Goal: Transaction & Acquisition: Book appointment/travel/reservation

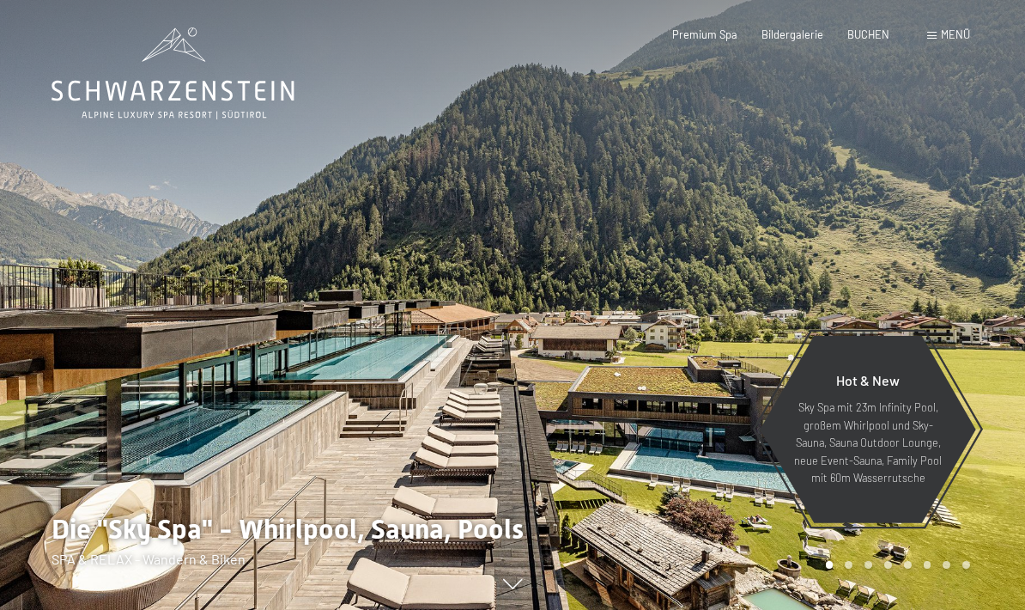
click at [872, 35] on span "BUCHEN" at bounding box center [868, 34] width 42 height 14
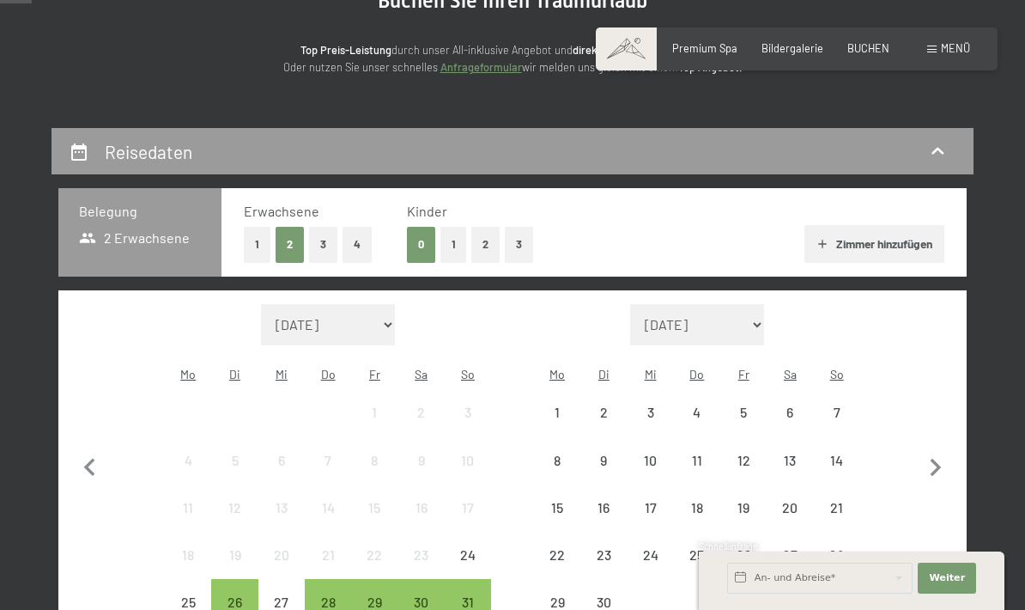
scroll to position [306, 0]
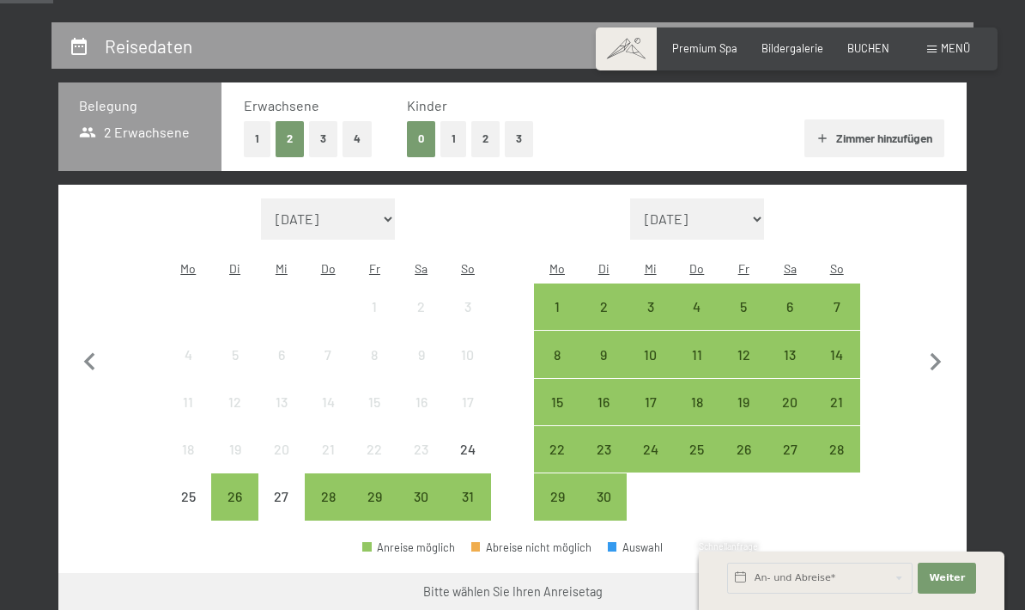
click at [930, 361] on icon "button" at bounding box center [936, 362] width 36 height 36
select select "[DATE]"
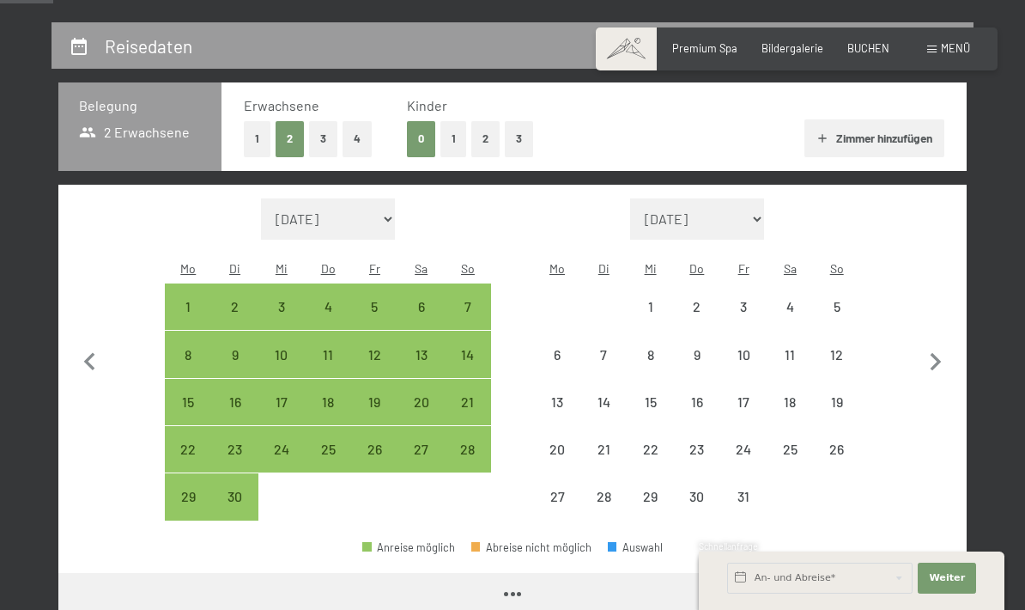
click at [794, 348] on div "11" at bounding box center [789, 369] width 43 height 43
select select "[DATE]"
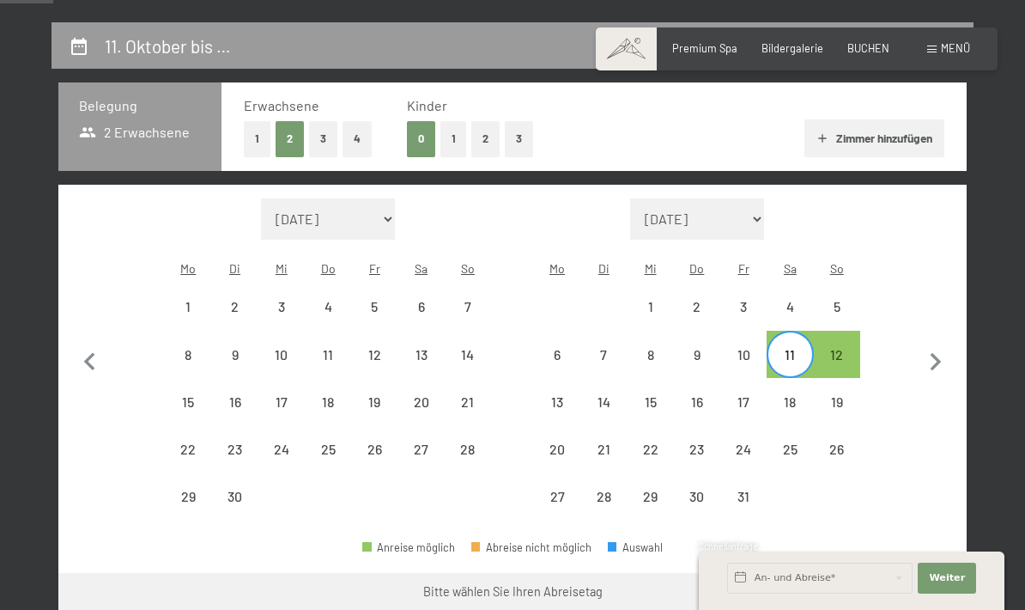
click at [801, 395] on div "18" at bounding box center [789, 416] width 43 height 43
select select "[DATE]"
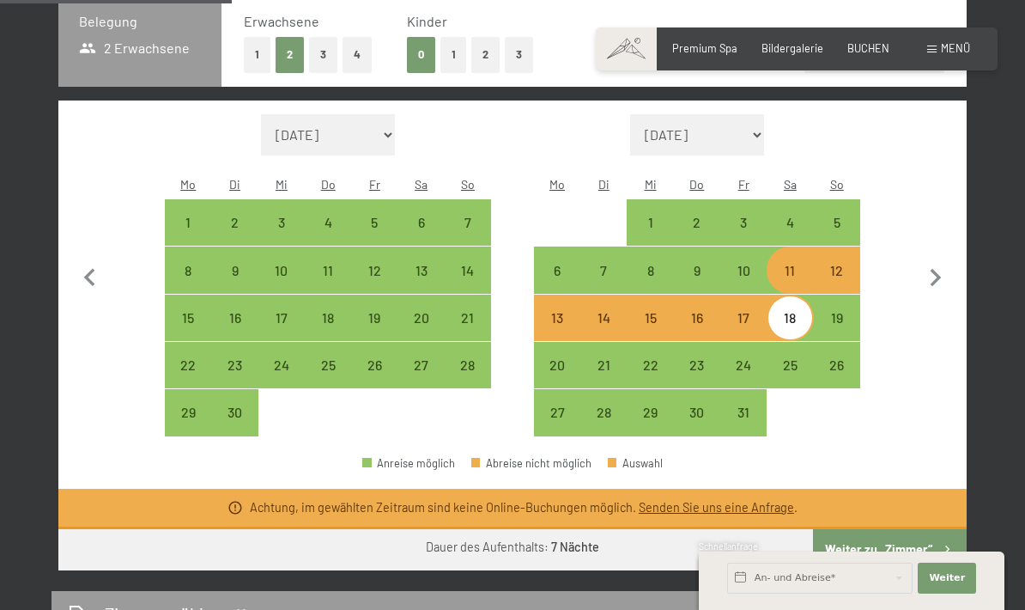
click at [921, 549] on button "Weiter zu „Zimmer“" at bounding box center [890, 549] width 154 height 41
select select "[DATE]"
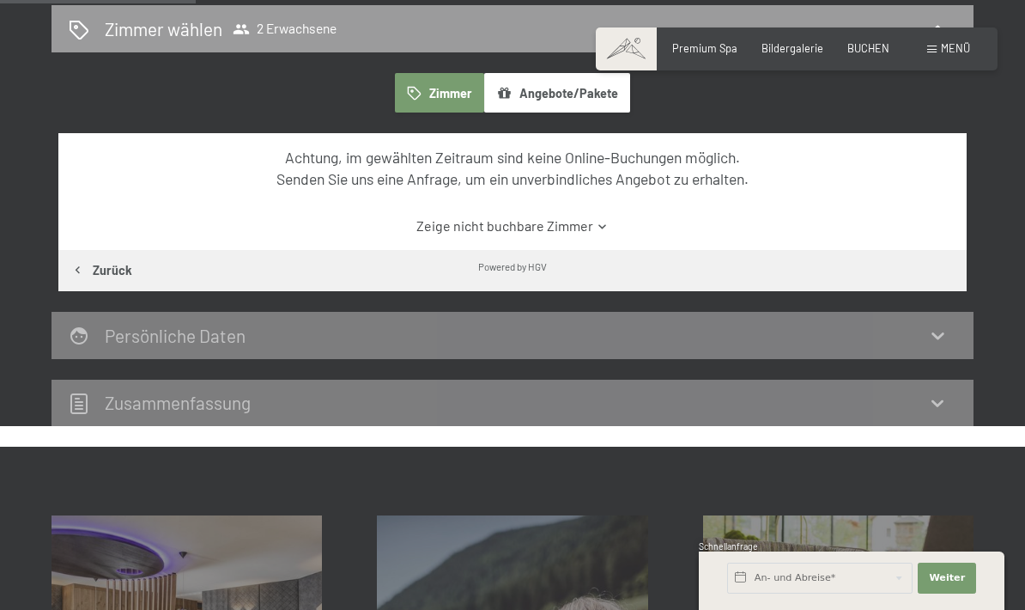
scroll to position [326, 0]
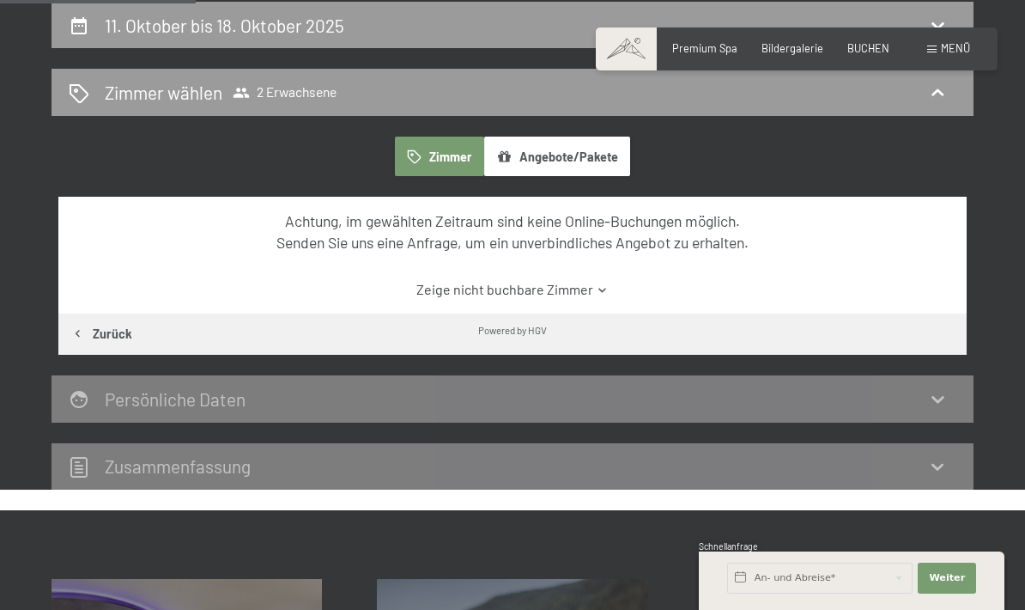
click at [941, 99] on icon at bounding box center [937, 92] width 21 height 21
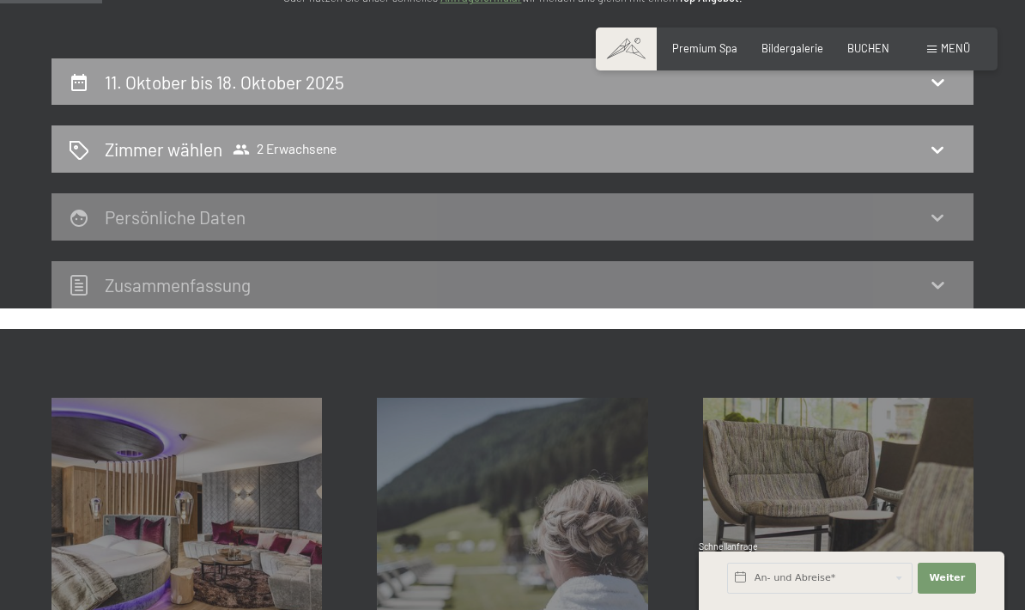
scroll to position [0, 0]
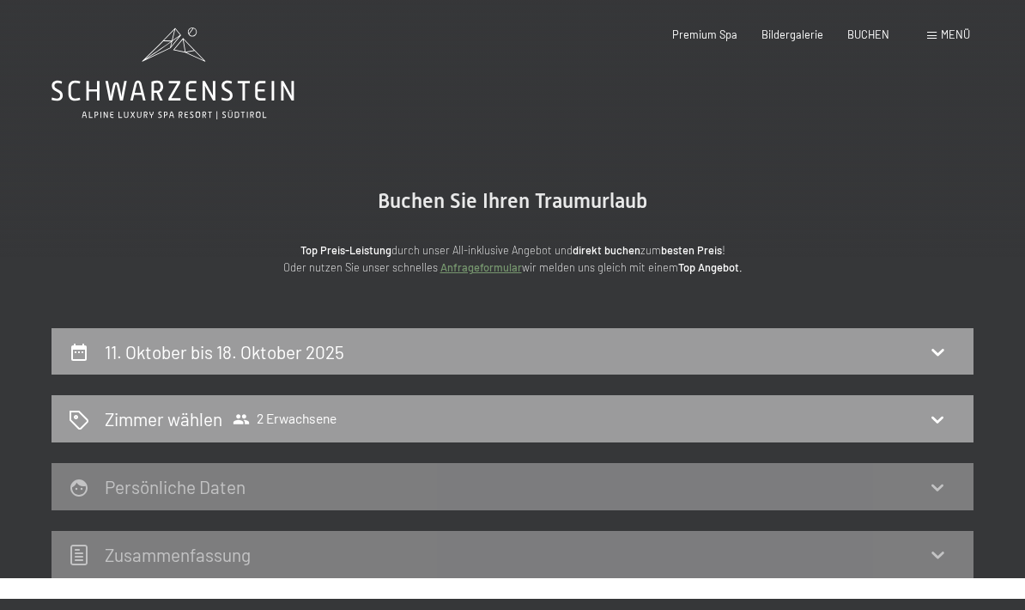
click at [131, 360] on h2 "11. Oktober bis 18. Oktober 2025" at bounding box center [225, 351] width 240 height 21
select select "[DATE]"
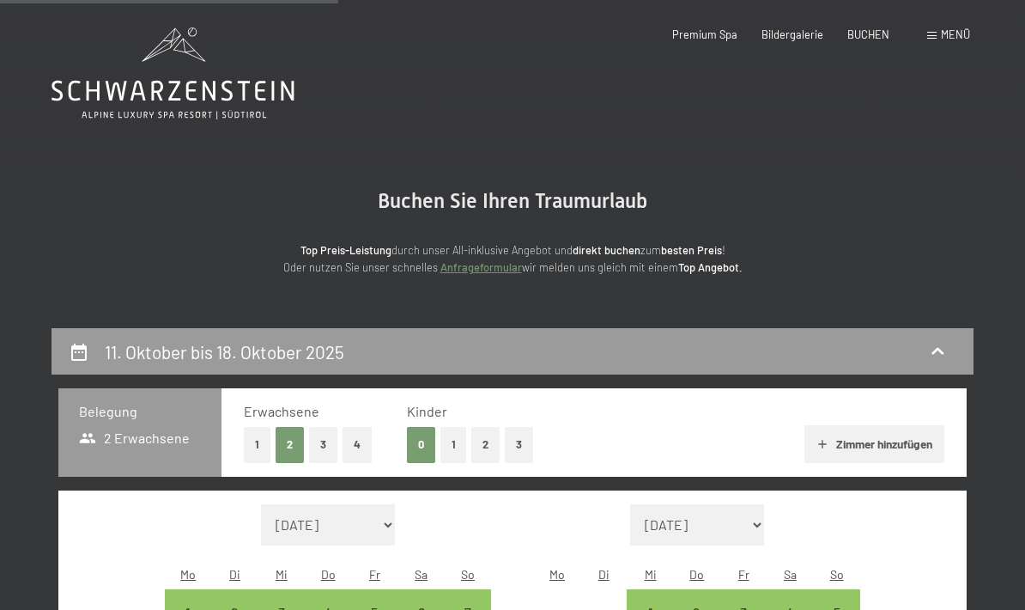
scroll to position [326, 0]
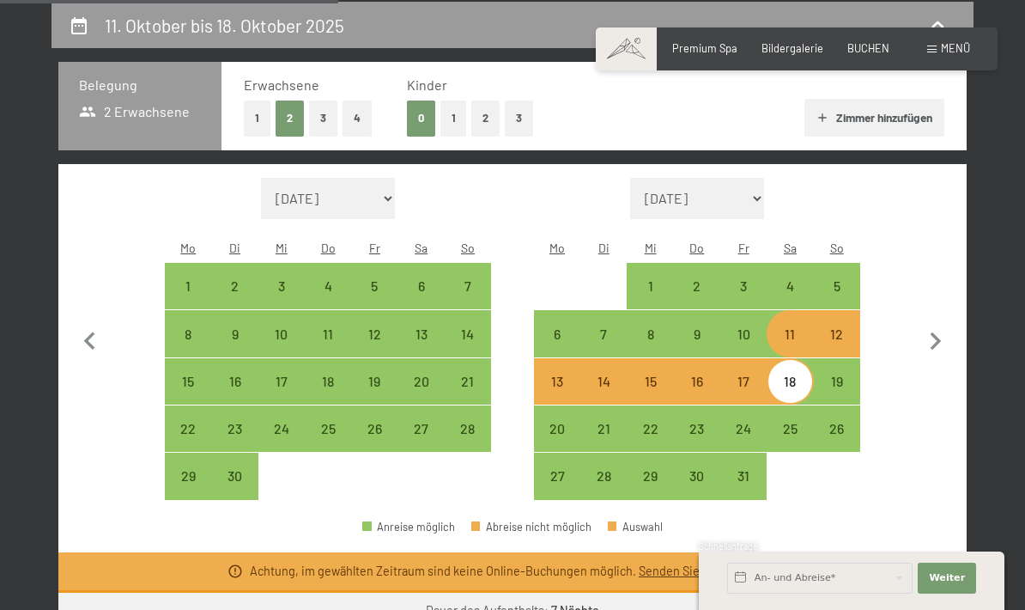
click at [802, 327] on div "11" at bounding box center [789, 348] width 43 height 43
select select "[DATE]"
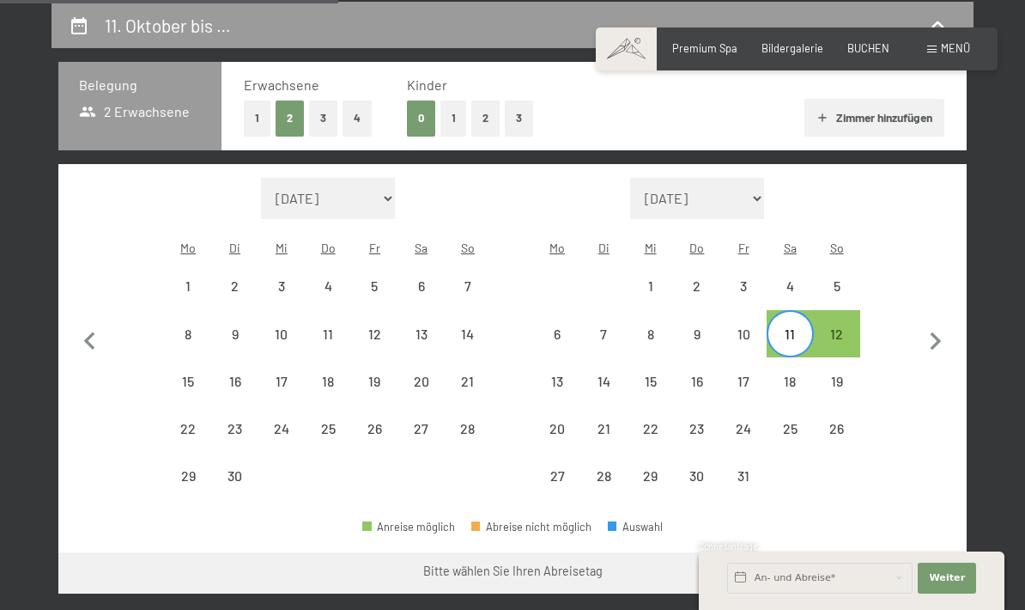
click at [944, 421] on button "button" at bounding box center [936, 339] width 36 height 323
select select "[DATE]"
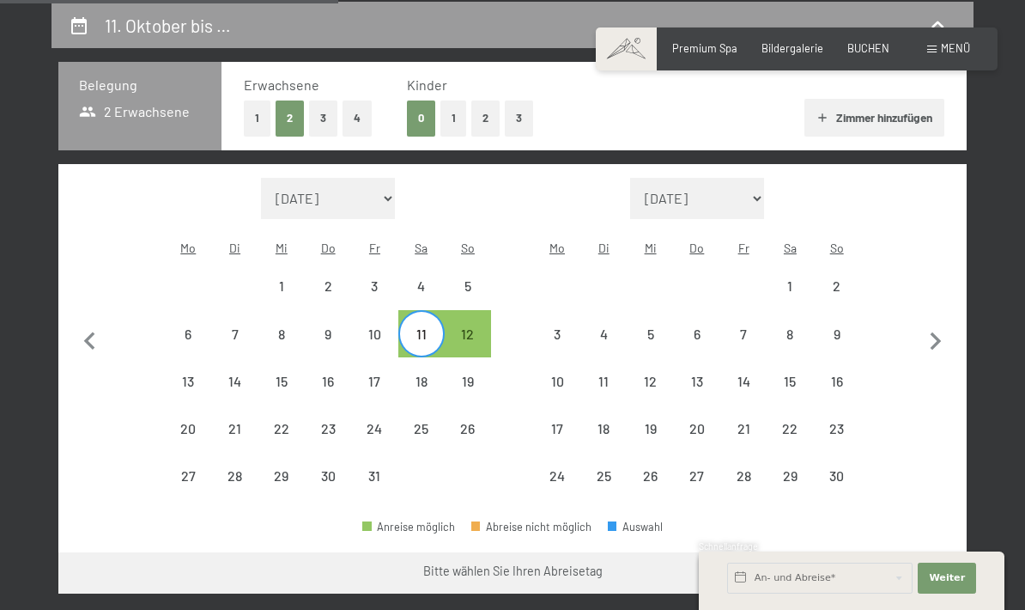
click at [88, 336] on icon "button" at bounding box center [90, 342] width 36 height 36
select select "[DATE]"
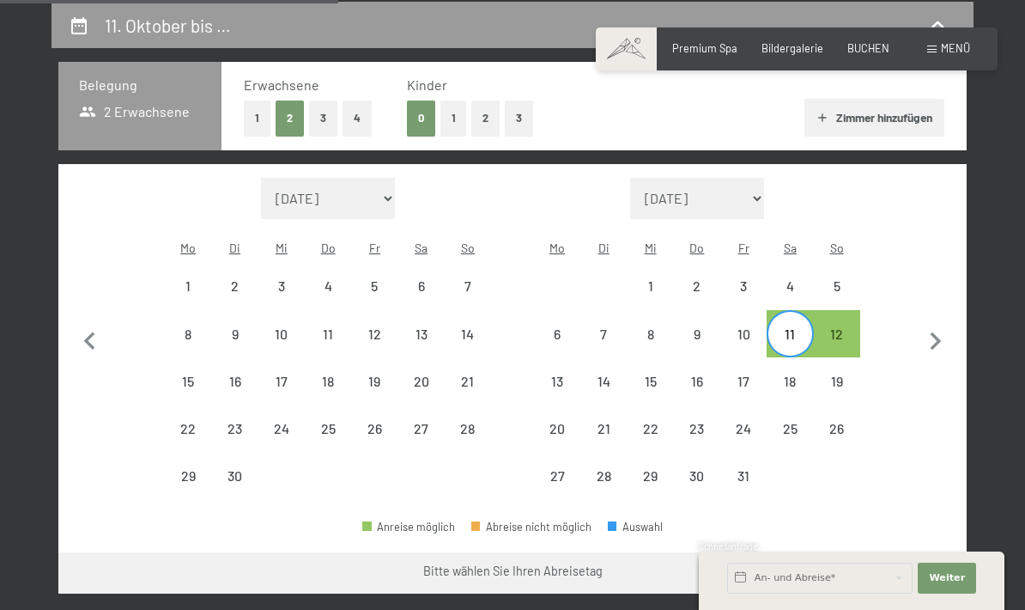
click at [86, 343] on icon "button" at bounding box center [90, 342] width 36 height 36
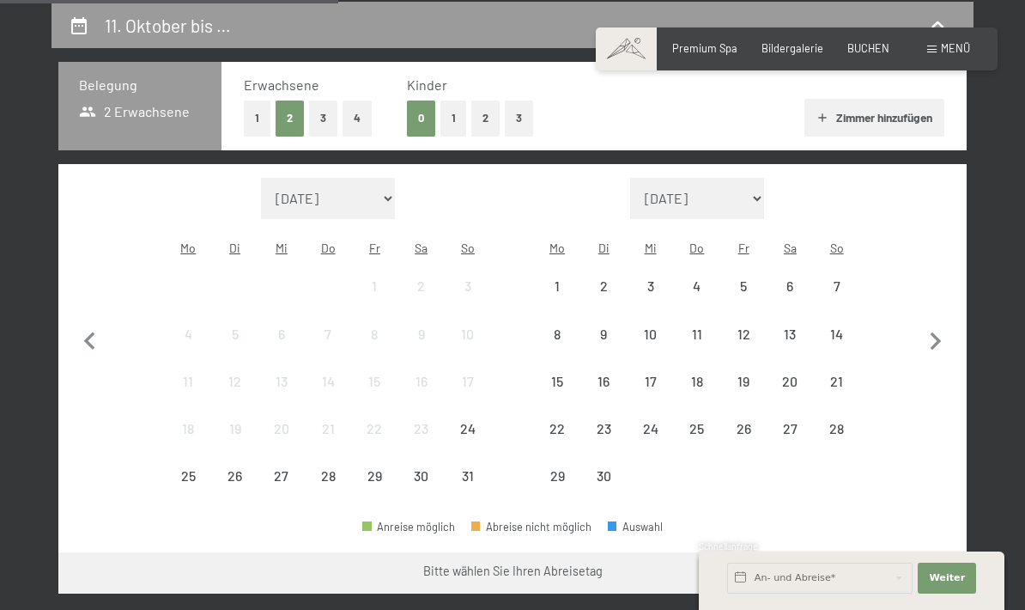
click at [516, 119] on button "3" at bounding box center [519, 117] width 28 height 35
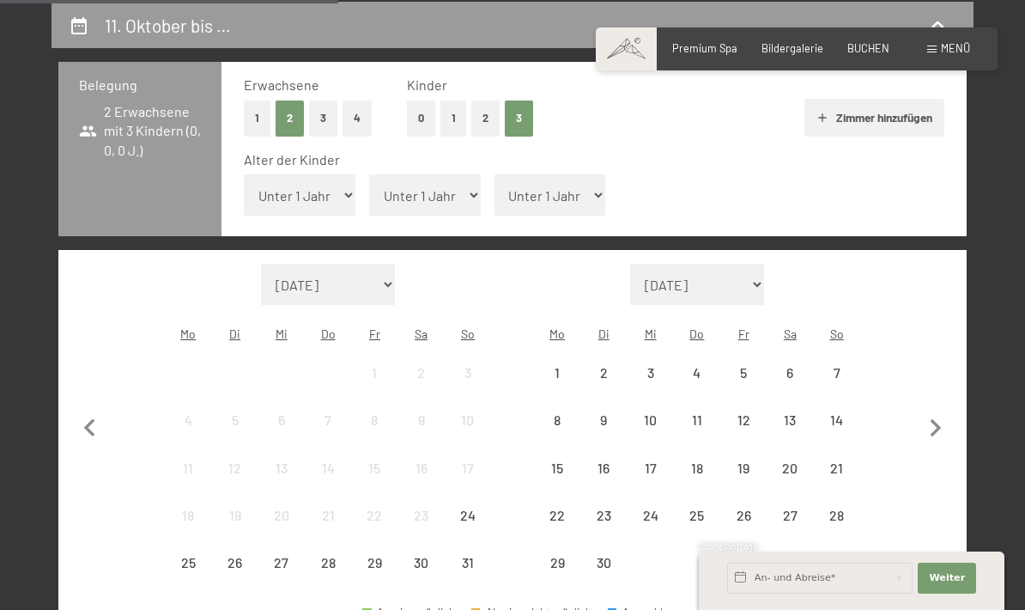
click at [448, 118] on button "1" at bounding box center [453, 117] width 27 height 35
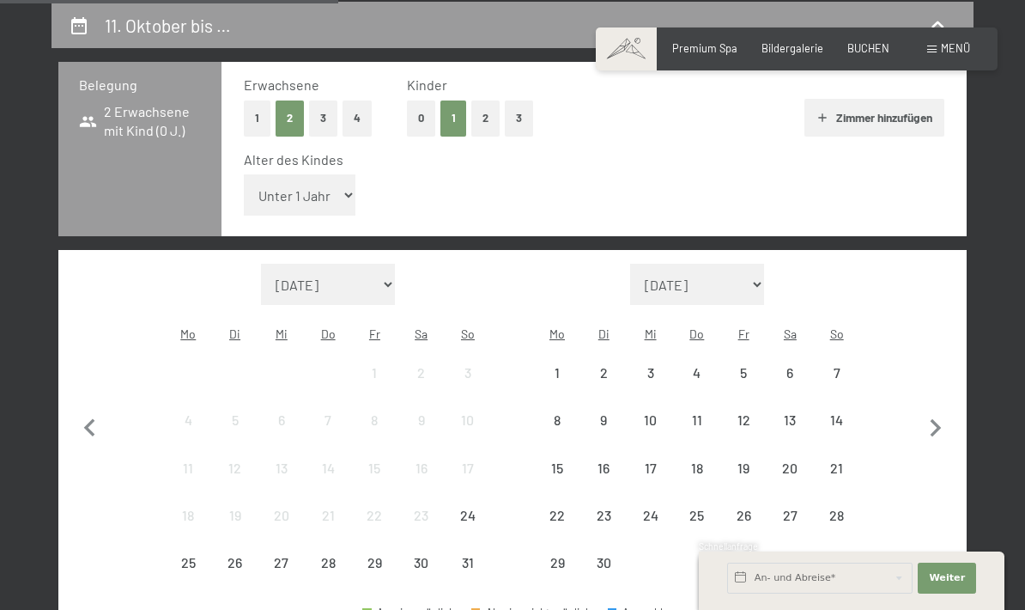
click at [416, 117] on button "0" at bounding box center [421, 117] width 28 height 35
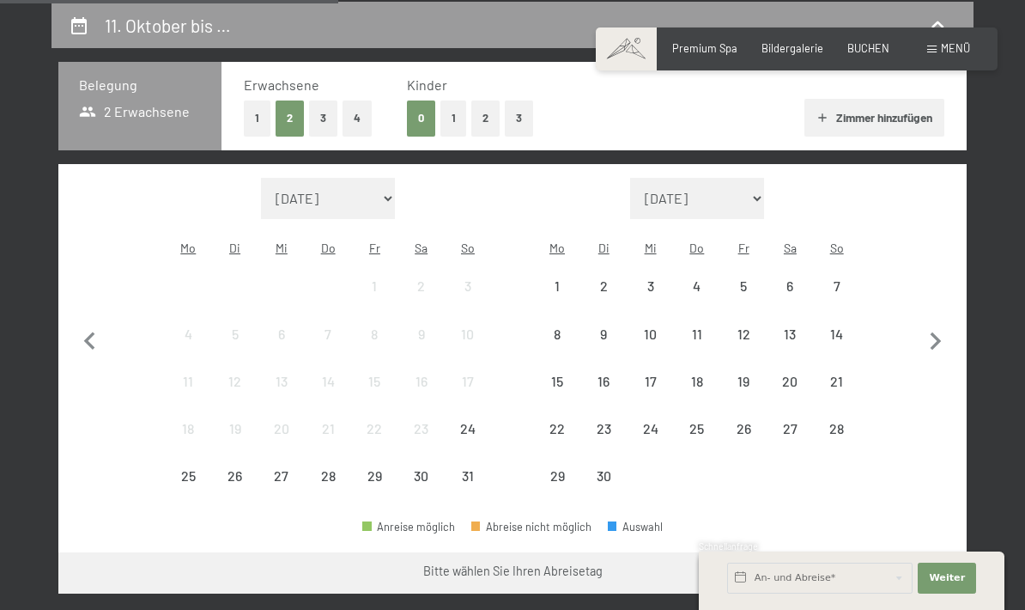
click at [937, 324] on icon "button" at bounding box center [936, 342] width 36 height 36
select select "[DATE]"
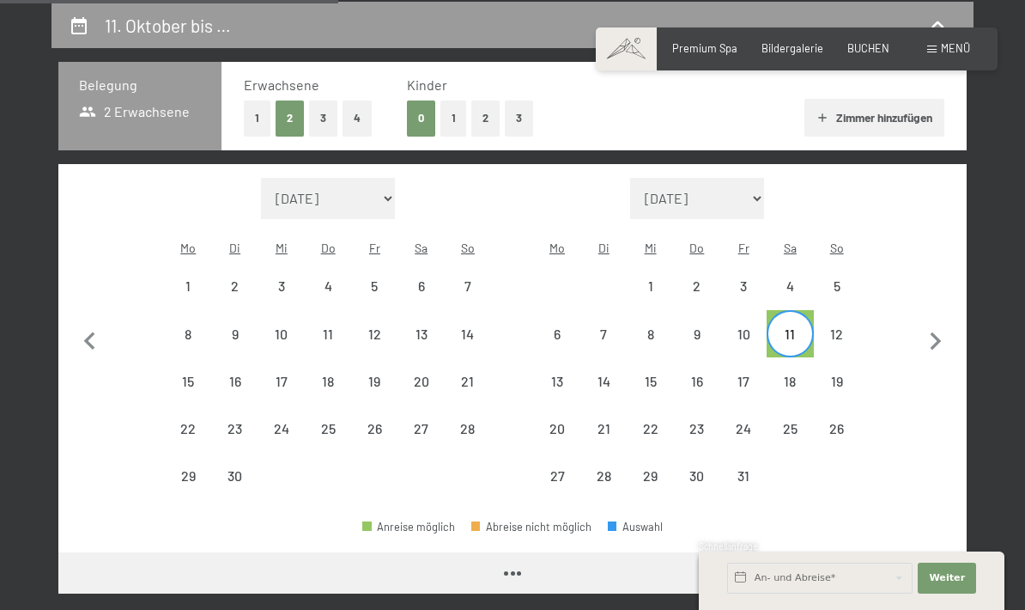
select select "[DATE]"
click at [792, 327] on div "11" at bounding box center [789, 348] width 43 height 43
select select "[DATE]"
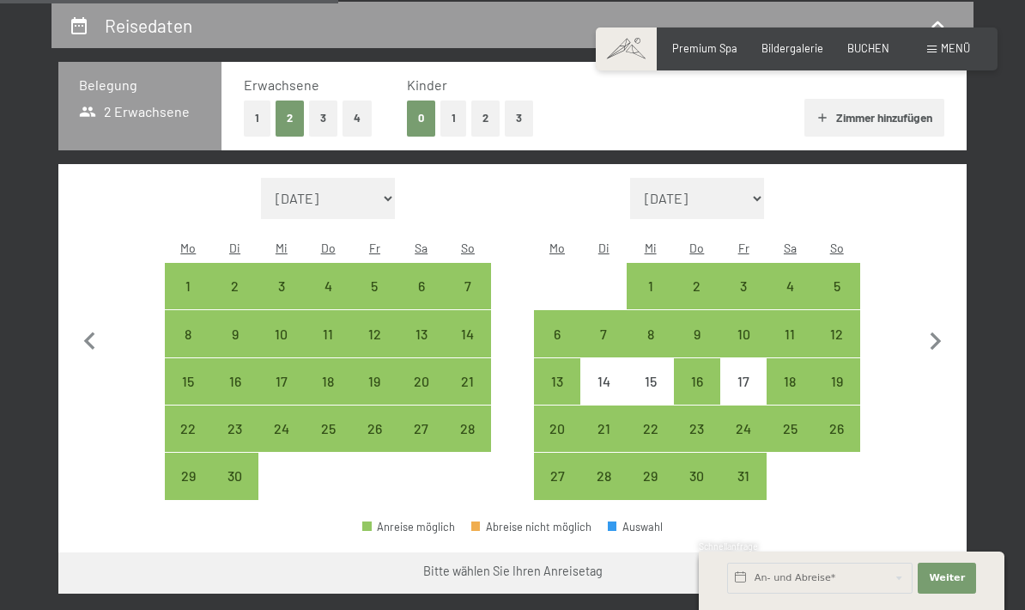
click at [893, 430] on div "Monat/Jahr [DATE] [DATE] Oktober 2025 [DATE] Dezember 2025 Januar 2026 Februar …" at bounding box center [513, 339] width 854 height 323
click at [795, 374] on div "18" at bounding box center [789, 395] width 43 height 43
select select "[DATE]"
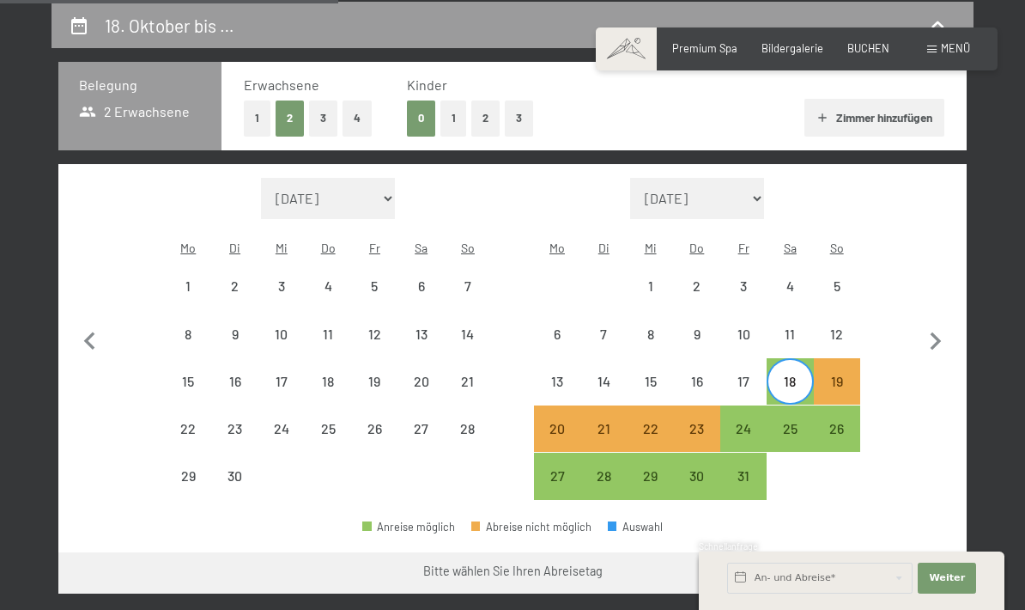
click at [802, 422] on div "25" at bounding box center [789, 443] width 43 height 43
select select "[DATE]"
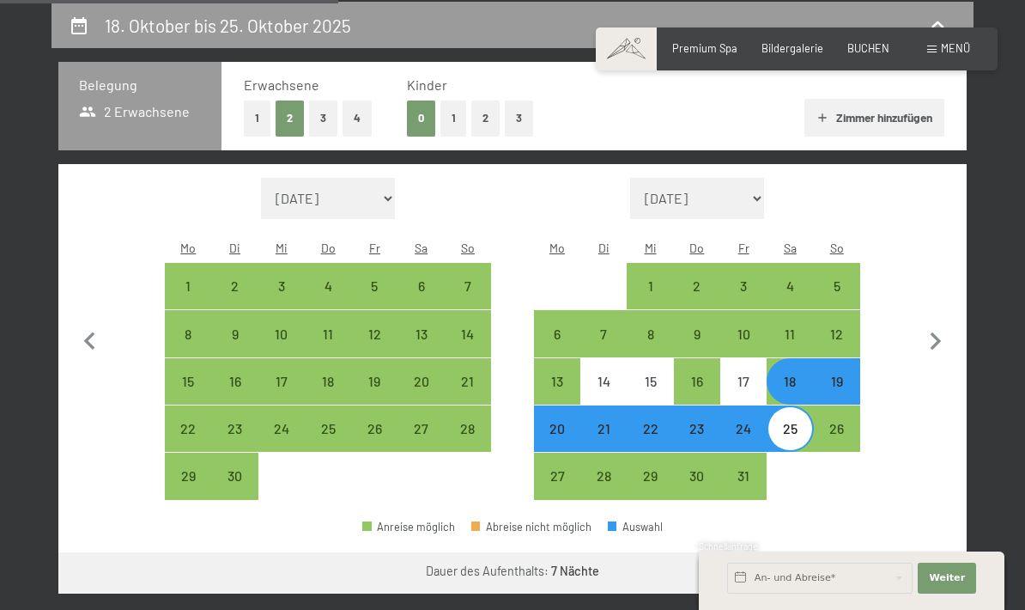
click at [928, 552] on button "Weiter zu „Zimmer“" at bounding box center [890, 572] width 154 height 41
select select "[DATE]"
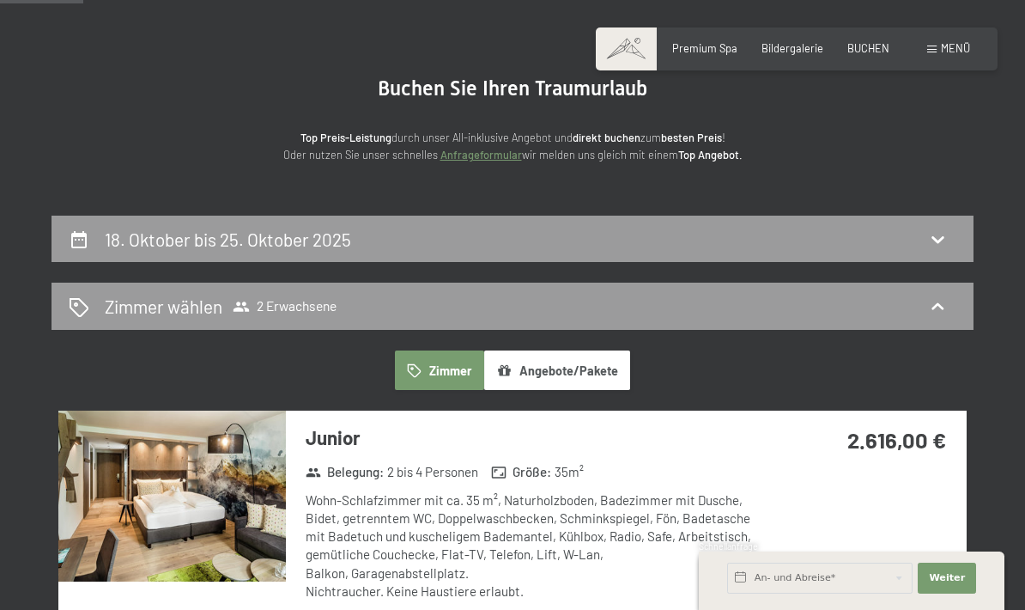
scroll to position [105, 0]
